Goal: Navigation & Orientation: Find specific page/section

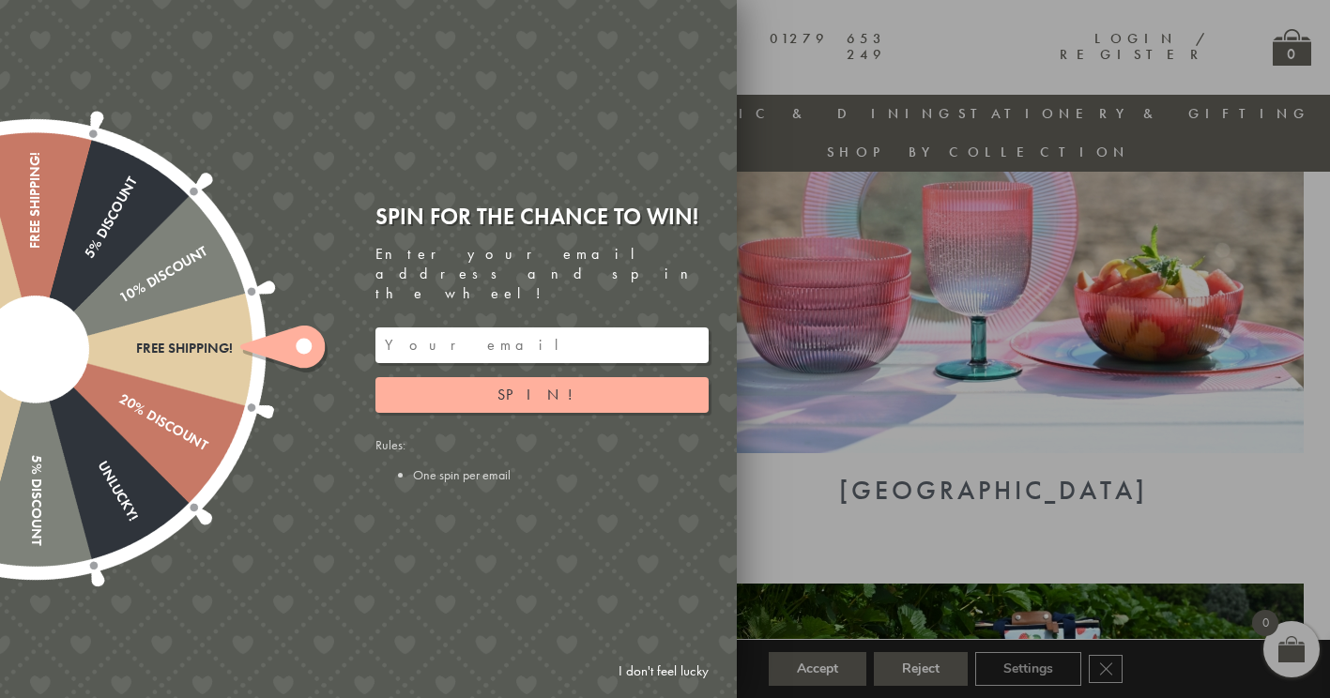
scroll to position [805, 0]
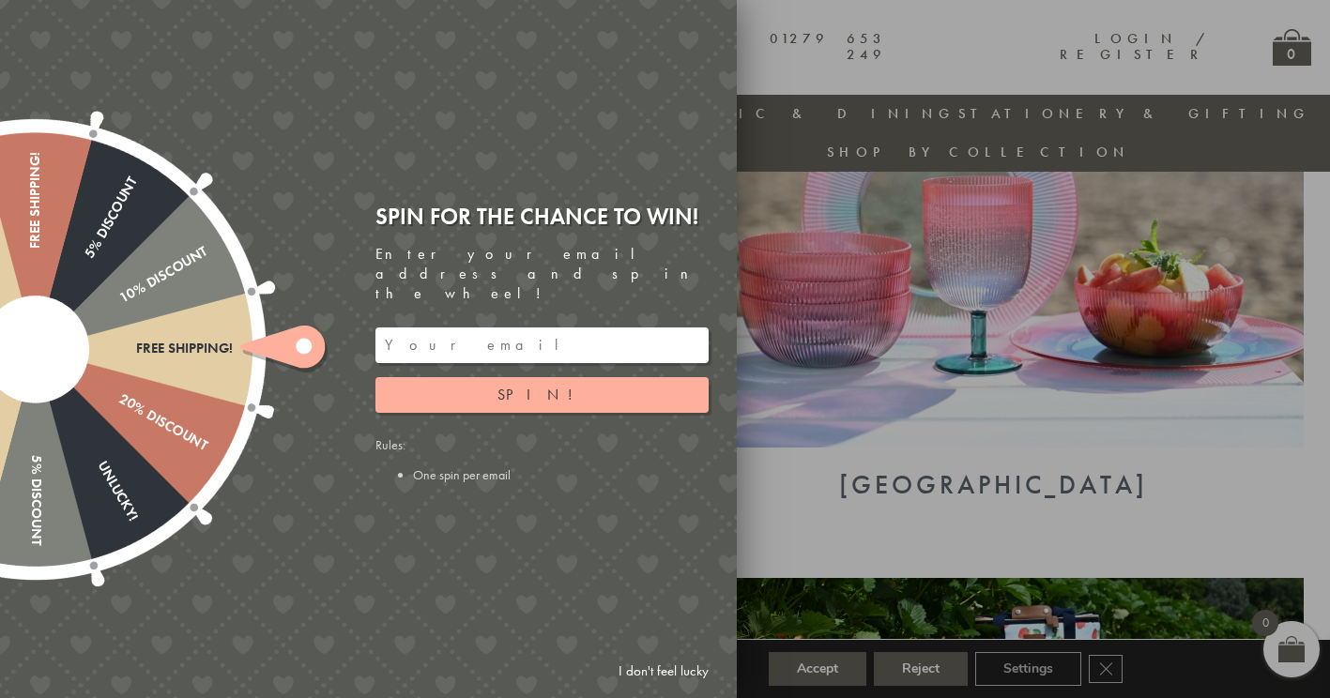
click at [829, 43] on div at bounding box center [665, 349] width 1330 height 698
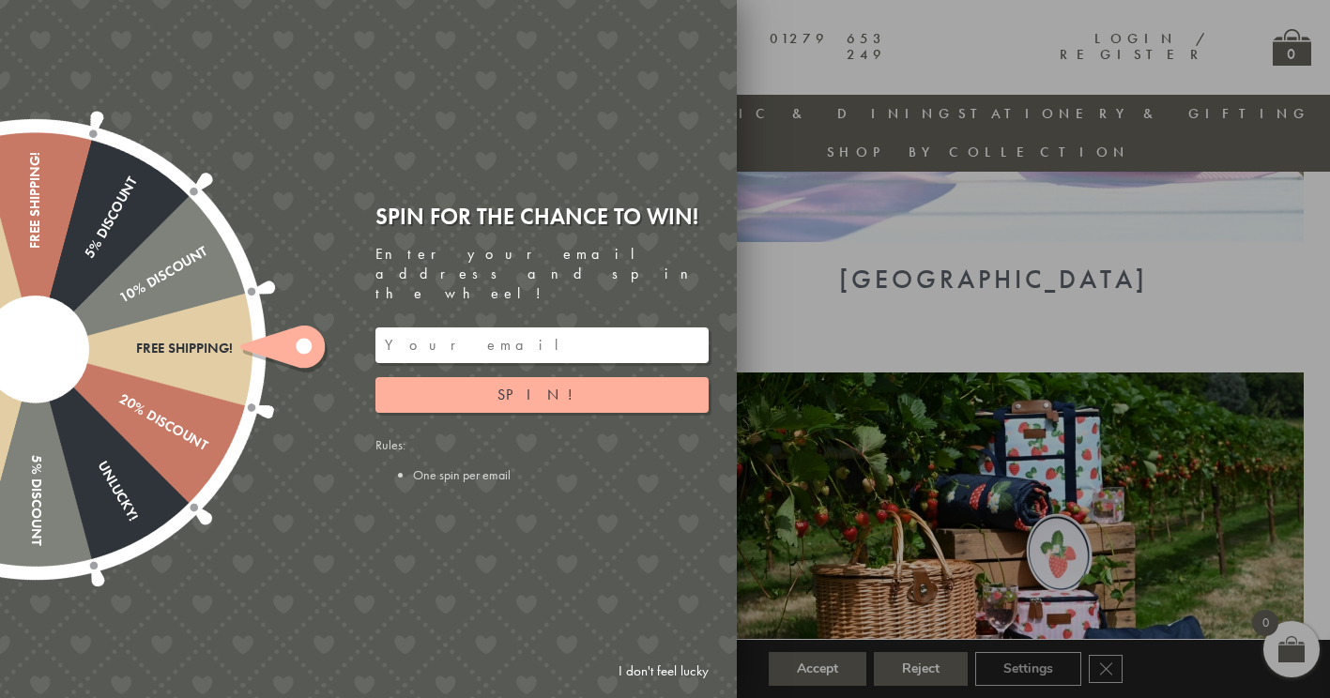
scroll to position [1087, 0]
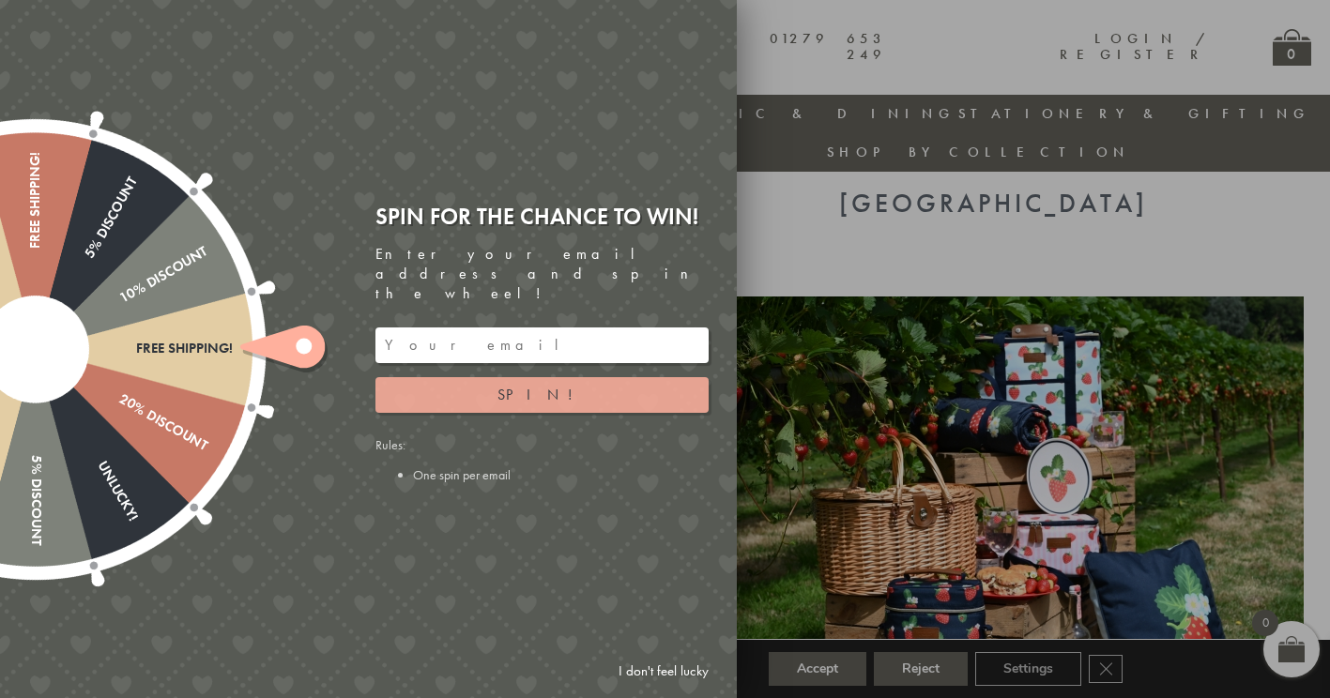
click at [575, 381] on button "Spin!" at bounding box center [541, 395] width 333 height 36
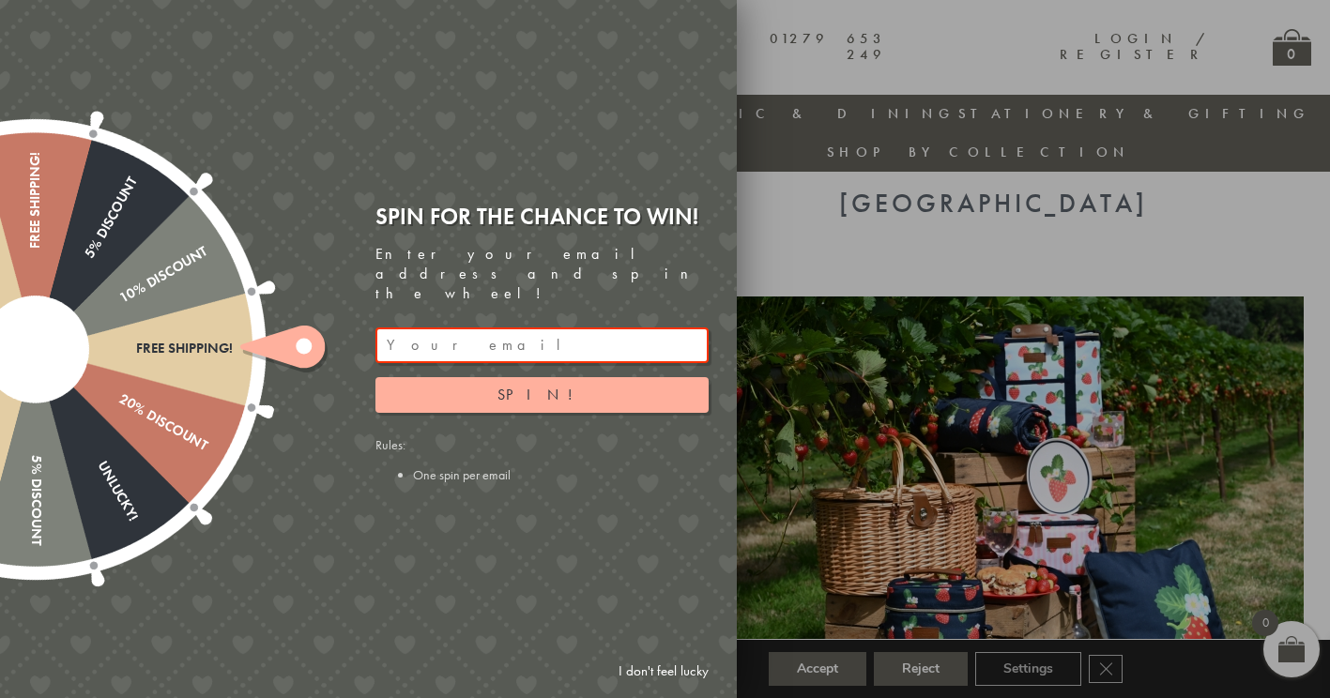
click at [651, 669] on link "I don't feel lucky" at bounding box center [663, 671] width 109 height 35
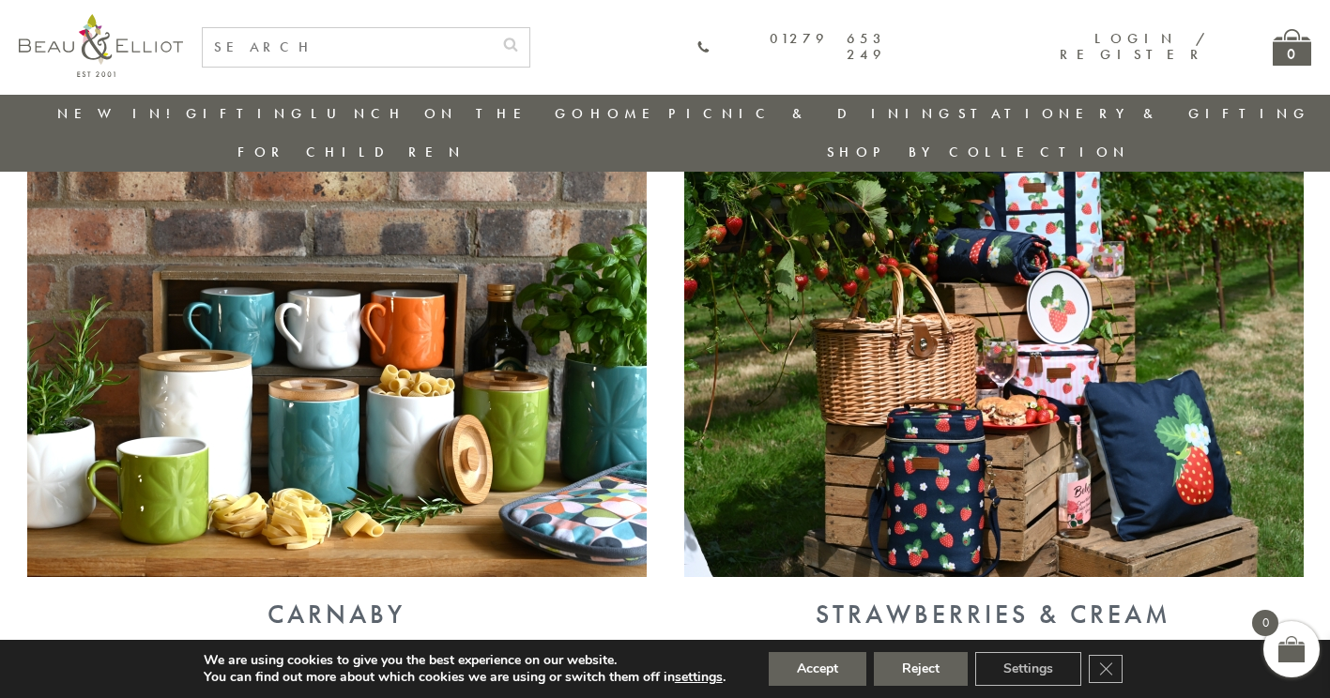
scroll to position [1275, 0]
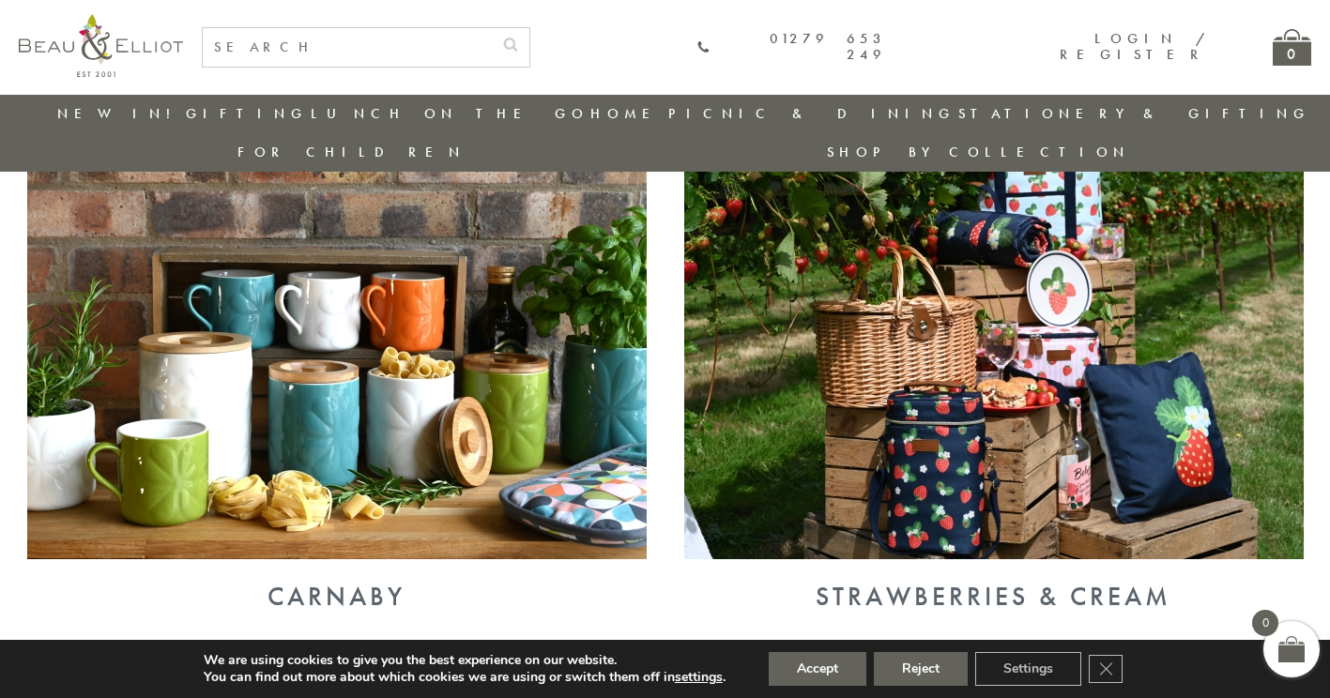
click at [308, 361] on img at bounding box center [337, 334] width 620 height 451
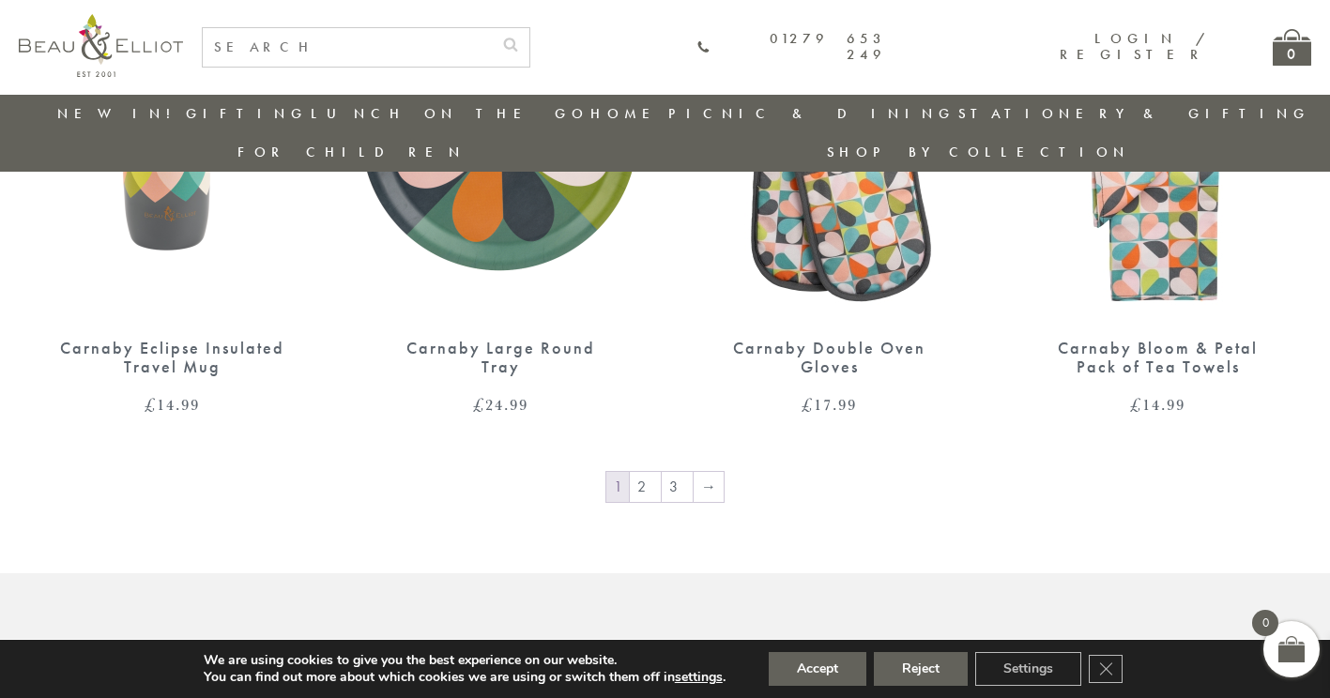
scroll to position [2495, 0]
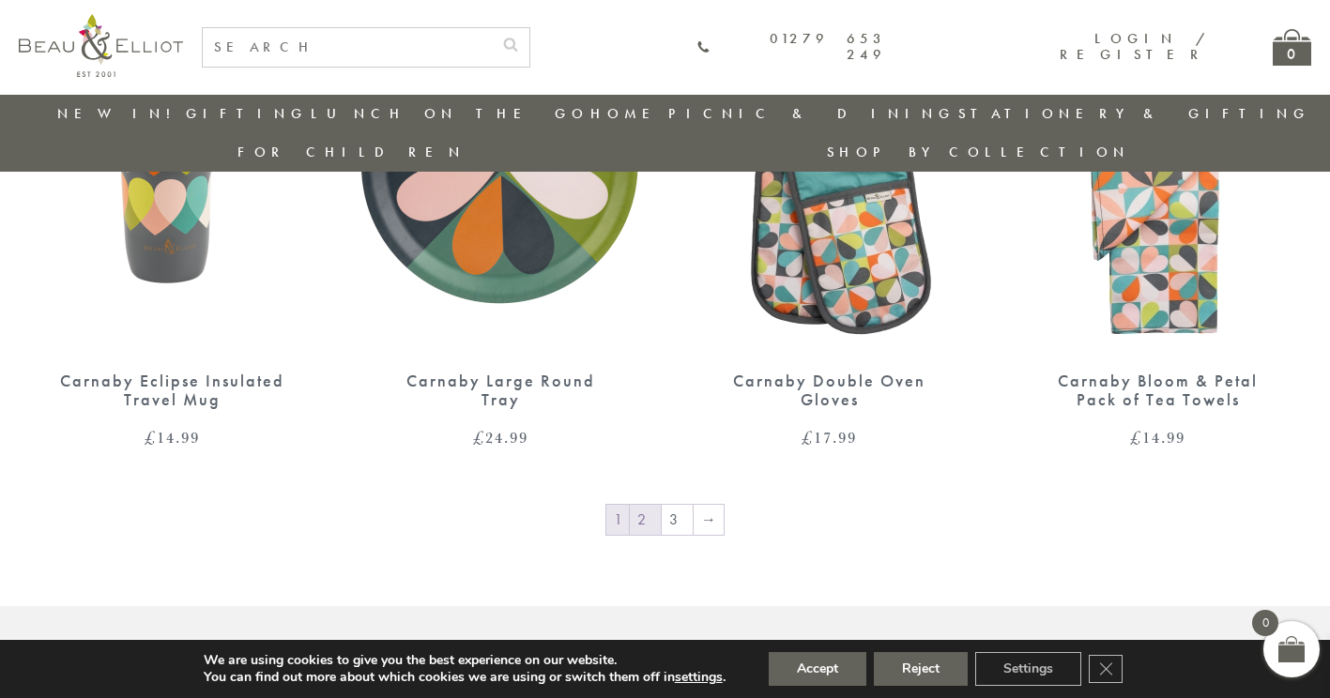
click at [650, 505] on link "2" at bounding box center [645, 520] width 31 height 30
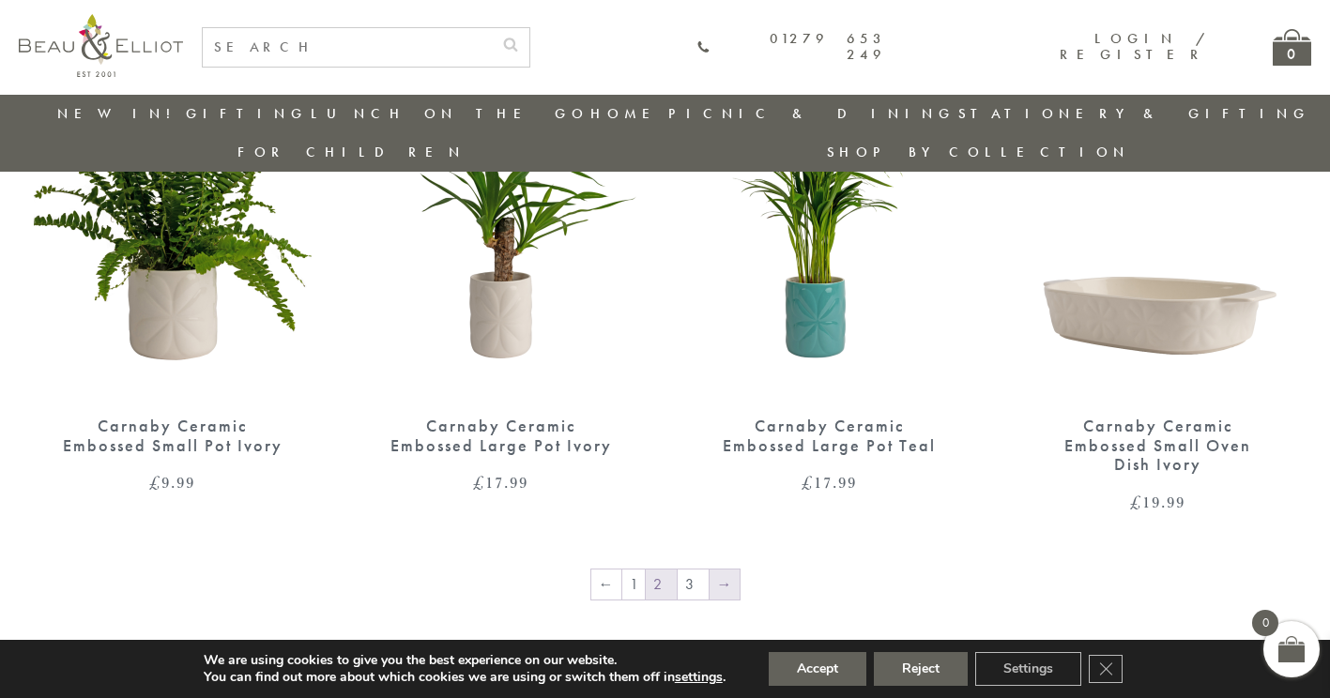
scroll to position [2543, 0]
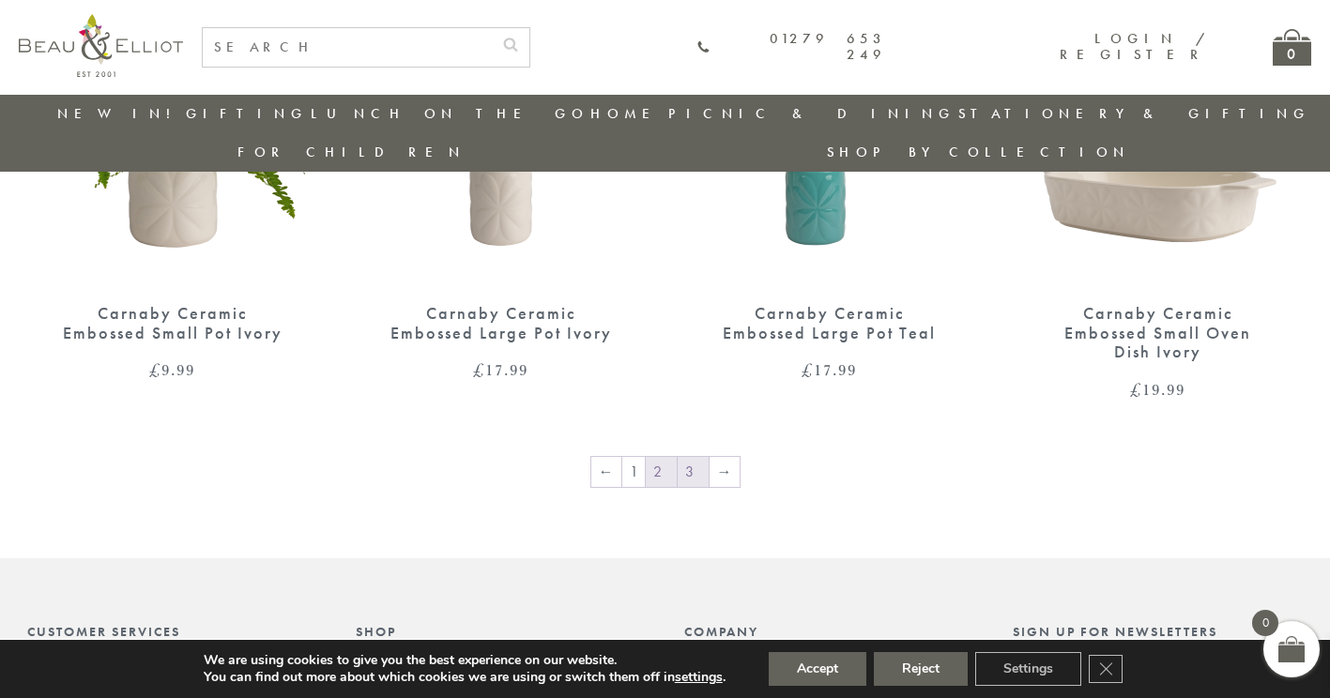
click at [687, 457] on link "3" at bounding box center [693, 472] width 31 height 30
